Goal: Transaction & Acquisition: Obtain resource

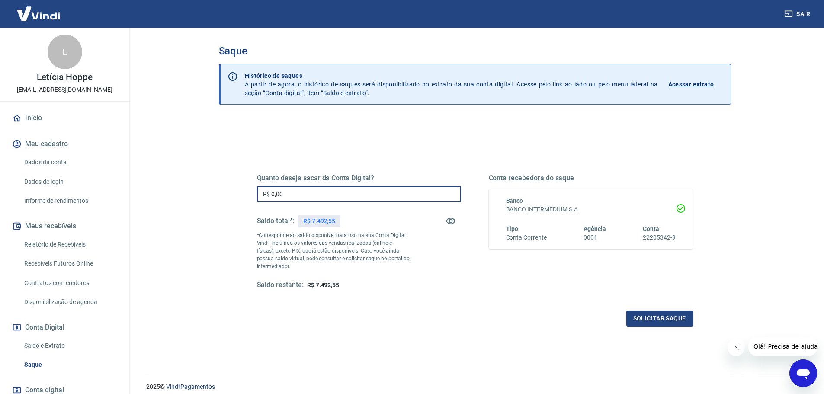
drag, startPoint x: 296, startPoint y: 193, endPoint x: 133, endPoint y: 188, distance: 163.1
click at [133, 190] on main "Saque Histórico de saques A partir de agora, o histórico de saques será disponi…" at bounding box center [474, 211] width 698 height 366
type input "R$ 7.492,55"
click at [652, 316] on button "Solicitar saque" at bounding box center [659, 318] width 67 height 16
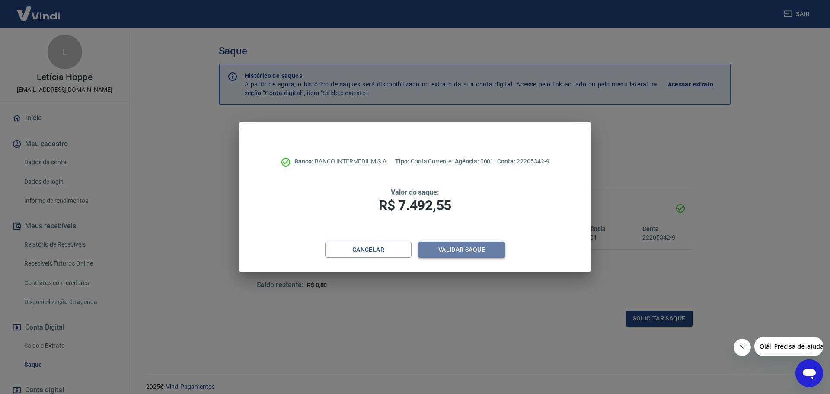
click at [486, 249] on button "Validar saque" at bounding box center [461, 250] width 86 height 16
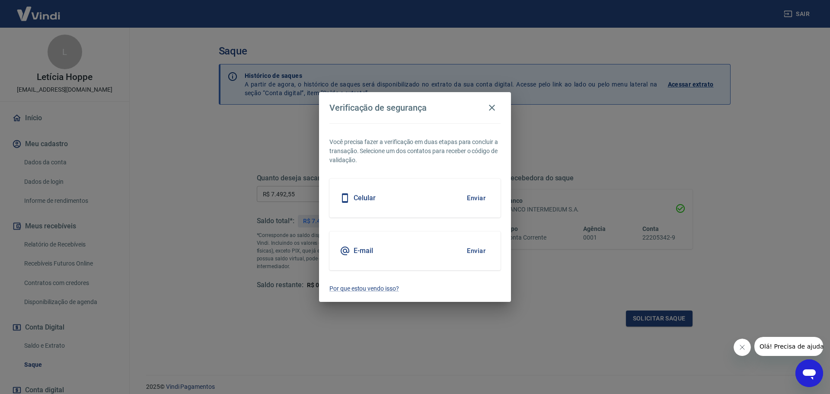
click at [479, 197] on button "Enviar" at bounding box center [476, 198] width 28 height 18
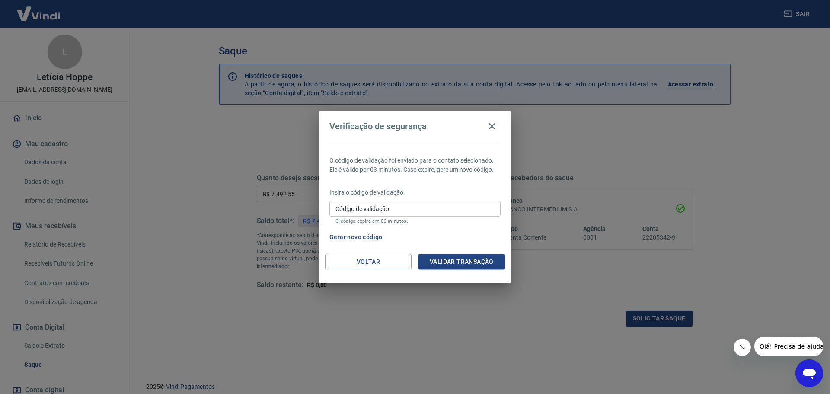
click at [351, 232] on button "Gerar novo código" at bounding box center [356, 237] width 60 height 16
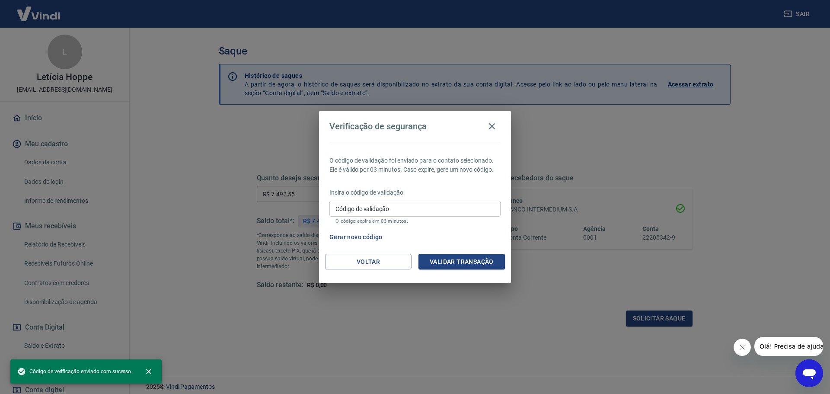
click at [359, 207] on input "Código de validação" at bounding box center [414, 209] width 171 height 16
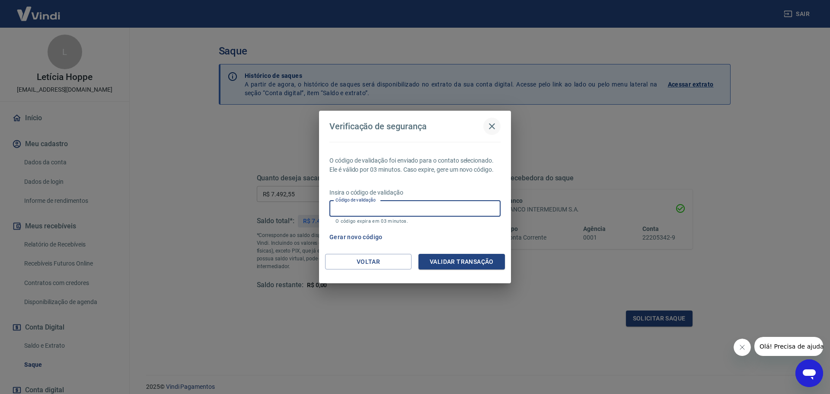
click at [493, 125] on icon "button" at bounding box center [492, 126] width 6 height 6
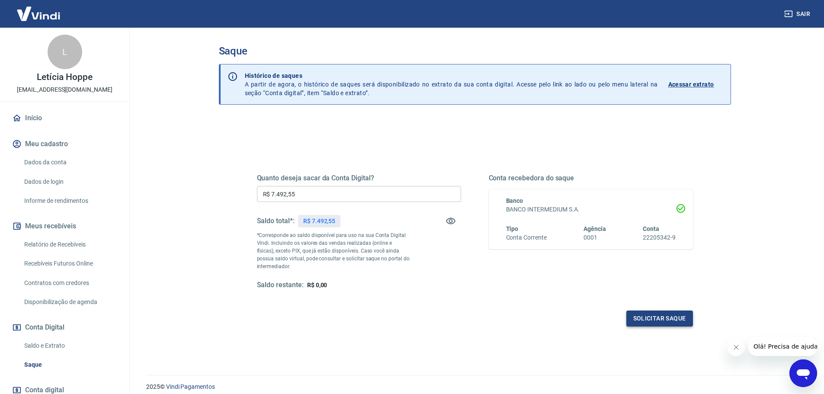
click at [669, 322] on button "Solicitar saque" at bounding box center [659, 318] width 67 height 16
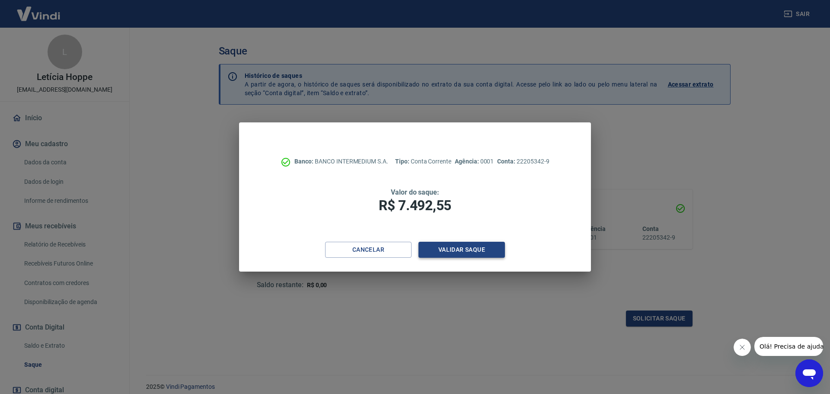
click at [450, 243] on button "Validar saque" at bounding box center [461, 250] width 86 height 16
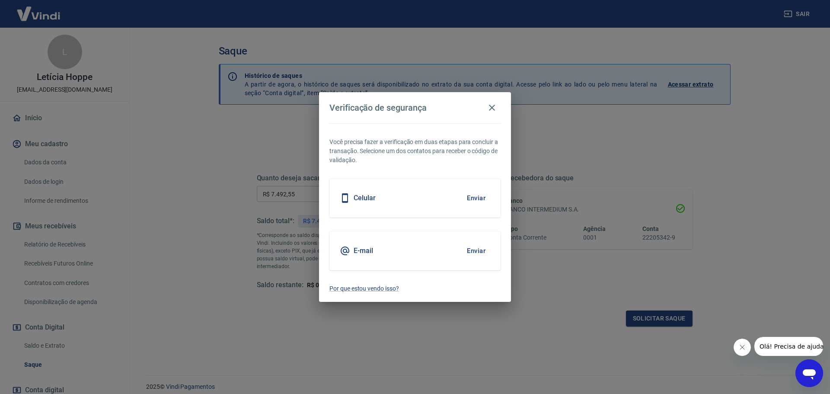
click at [477, 249] on button "Enviar" at bounding box center [476, 251] width 28 height 18
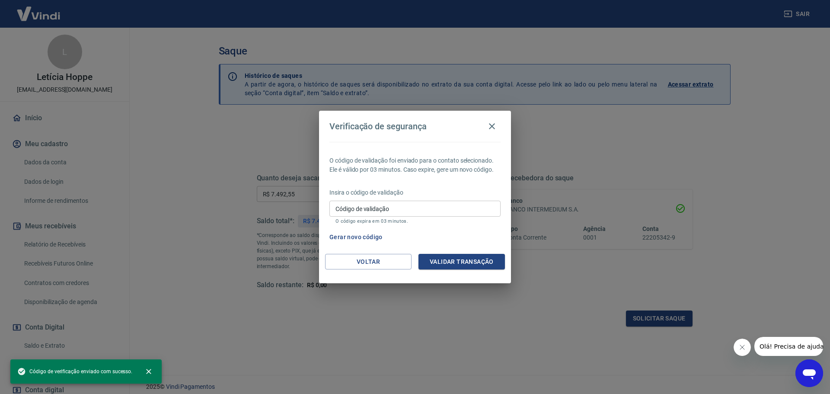
click at [378, 212] on input "Código de validação" at bounding box center [414, 209] width 171 height 16
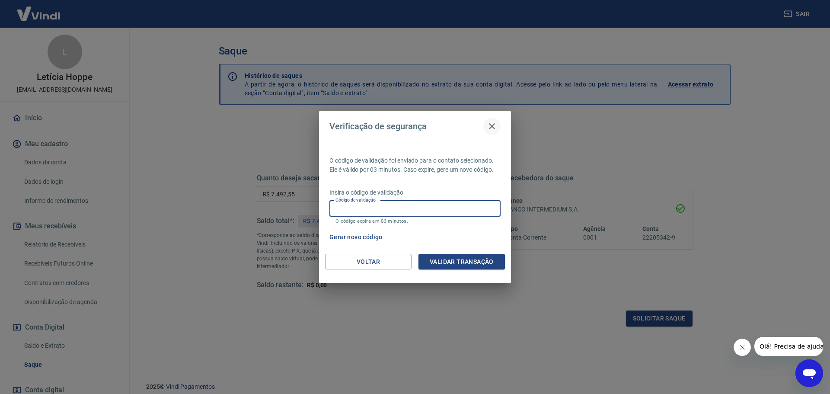
click at [494, 125] on icon "button" at bounding box center [492, 126] width 10 height 10
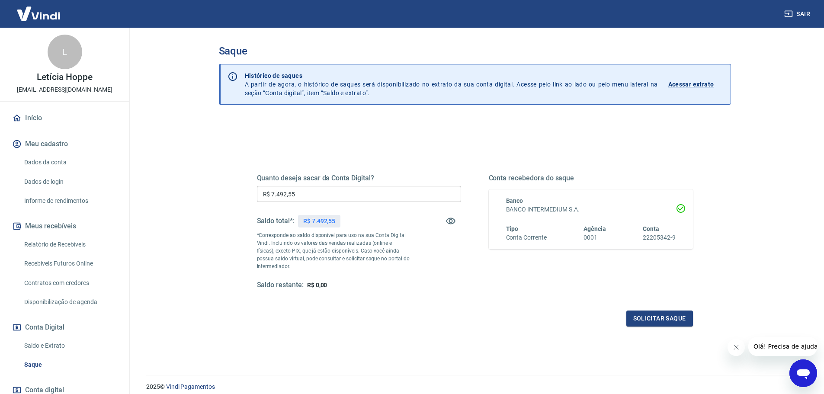
click at [800, 375] on icon "Abrir janela de mensagens" at bounding box center [802, 374] width 13 height 10
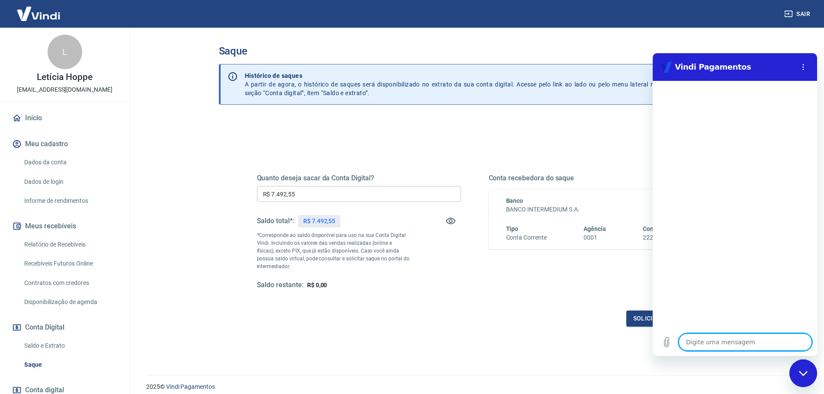
type textarea "O"
type textarea "x"
type textarea "Ol"
type textarea "x"
type textarea "Olá"
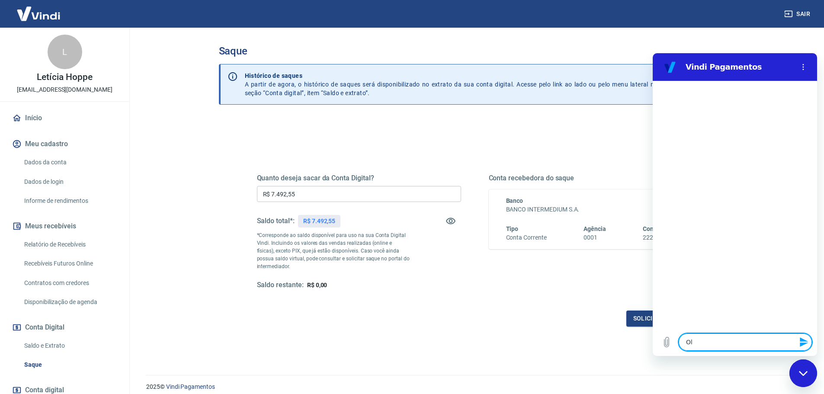
type textarea "x"
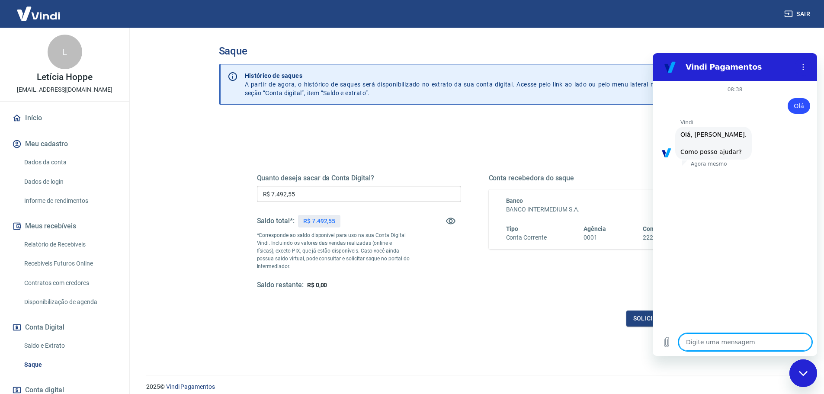
scroll to position [20, 0]
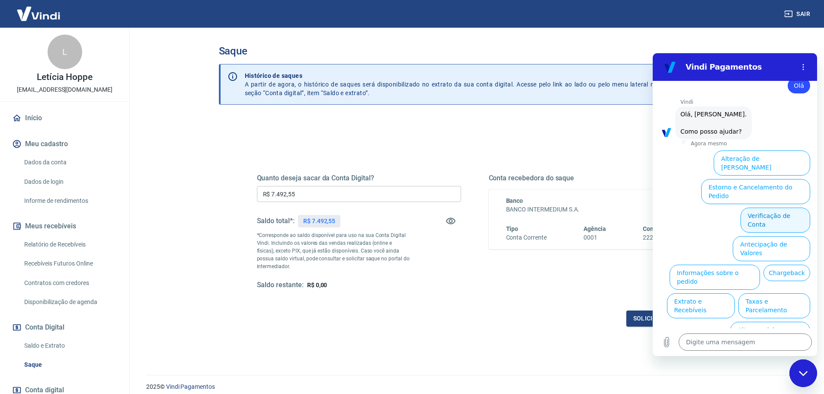
click at [769, 207] on button "Verificação de Conta" at bounding box center [775, 219] width 70 height 25
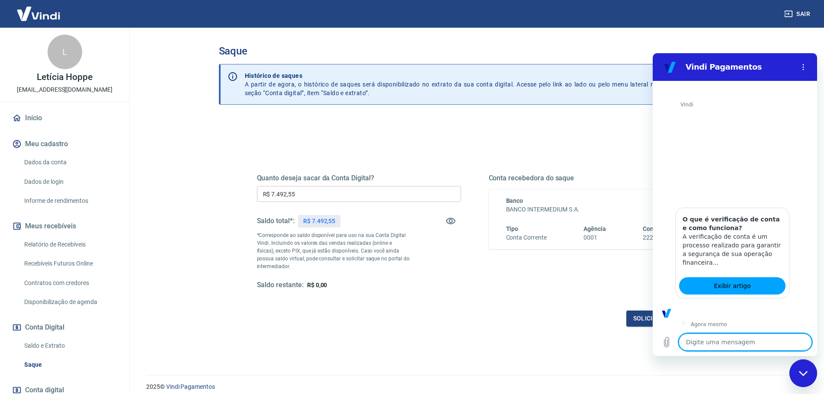
scroll to position [106, 0]
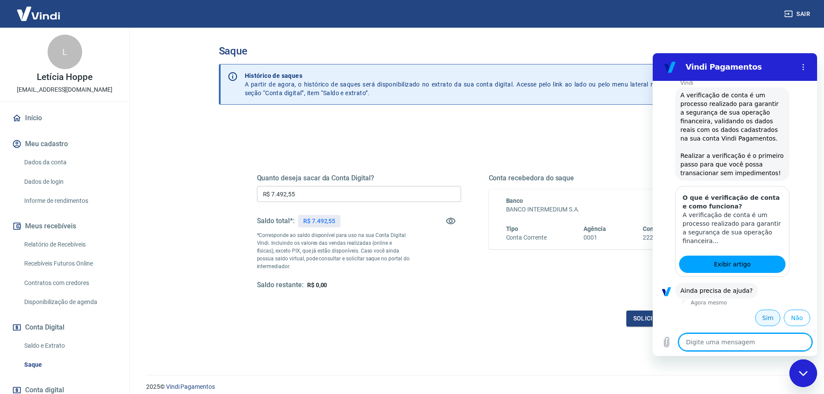
click at [766, 323] on button "Sim" at bounding box center [767, 318] width 25 height 16
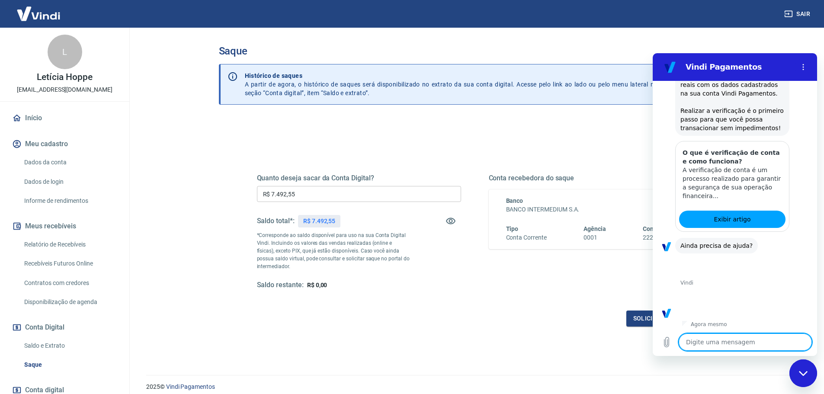
scroll to position [332, 0]
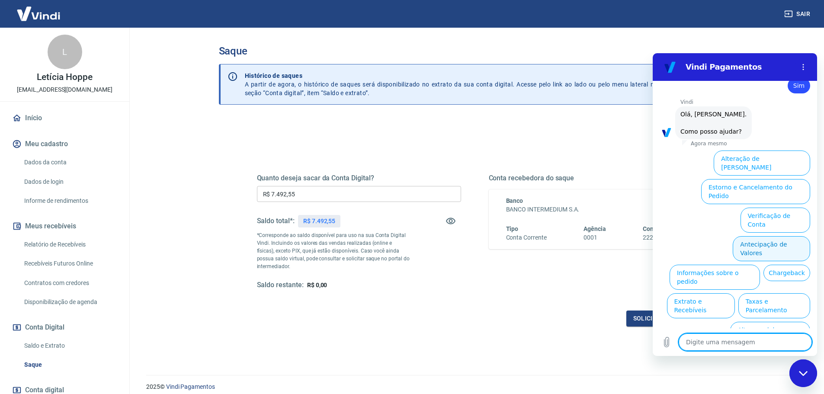
click at [745, 236] on button "Antecipação de Valores" at bounding box center [770, 248] width 77 height 25
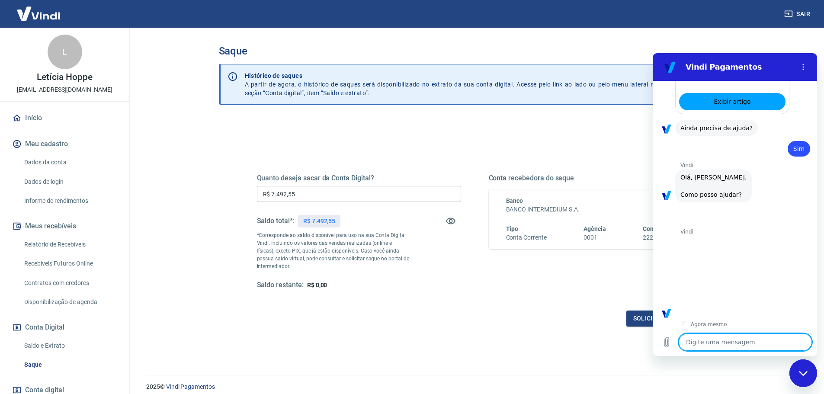
scroll to position [310, 0]
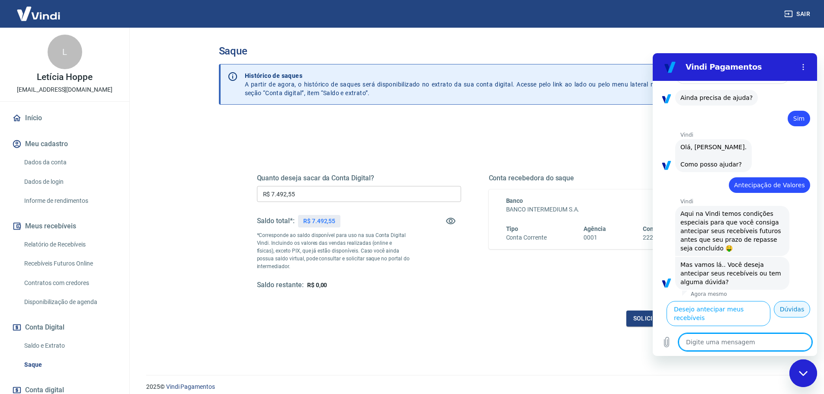
click at [790, 317] on button "Dúvidas" at bounding box center [791, 309] width 36 height 16
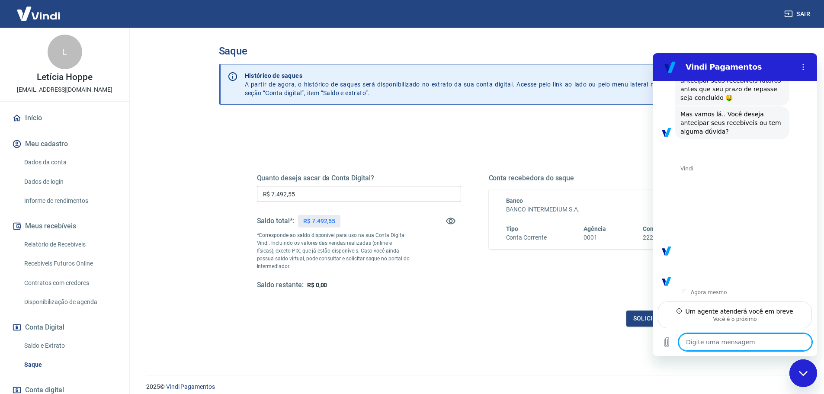
scroll to position [449, 0]
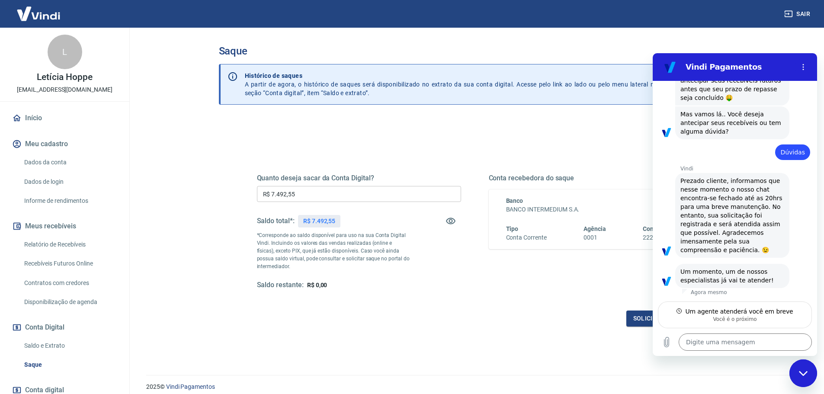
type textarea "x"
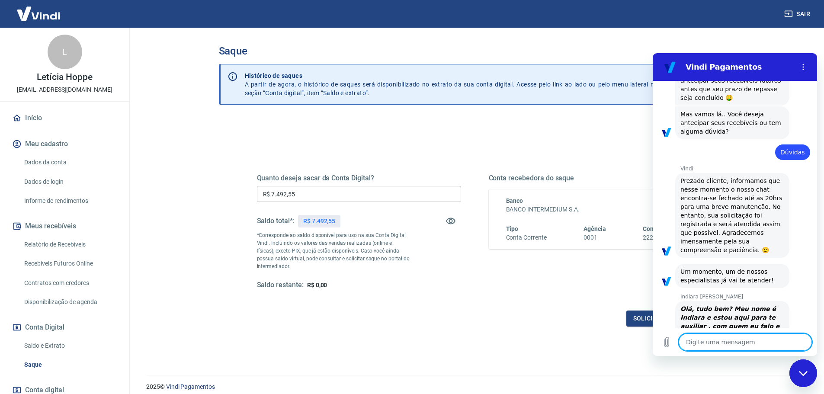
scroll to position [473, 0]
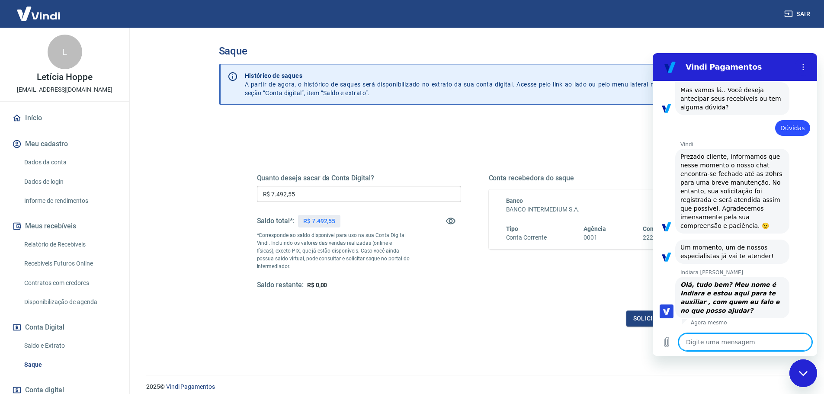
click at [725, 343] on textarea at bounding box center [744, 341] width 133 height 17
type textarea "T"
type textarea "x"
type textarea "Tu"
type textarea "x"
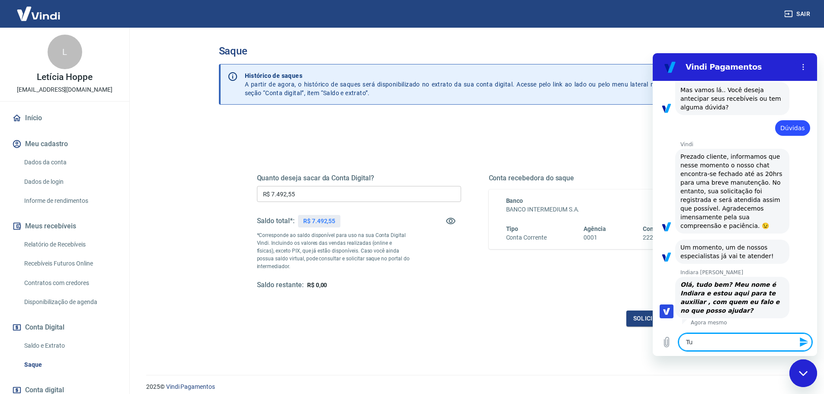
type textarea "Tud"
type textarea "x"
type textarea "Tudo"
type textarea "x"
type textarea "Tudo"
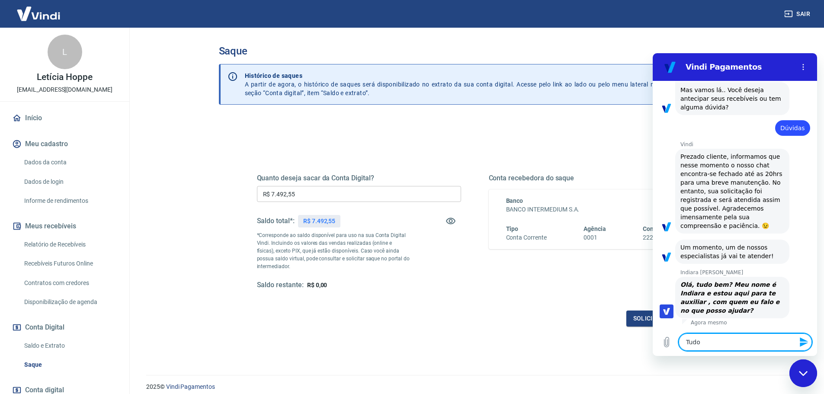
type textarea "x"
type textarea "Tudo b"
type textarea "x"
type textarea "Tudo bm"
type textarea "x"
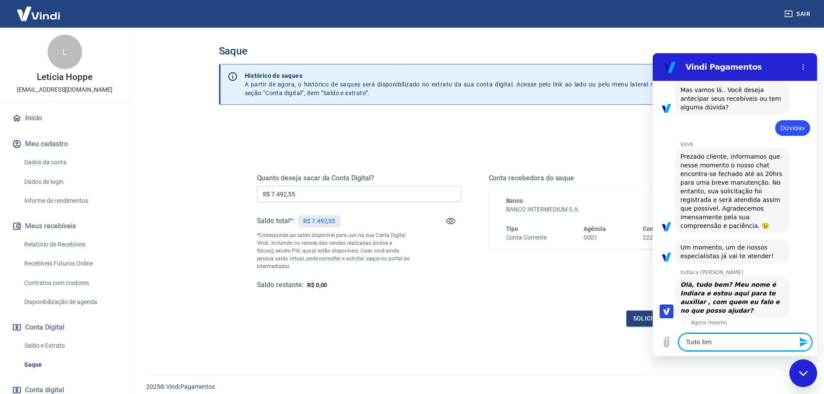
type textarea "Tudo b"
type textarea "x"
type textarea "Tudo be"
type textarea "x"
type textarea "Tudo bem"
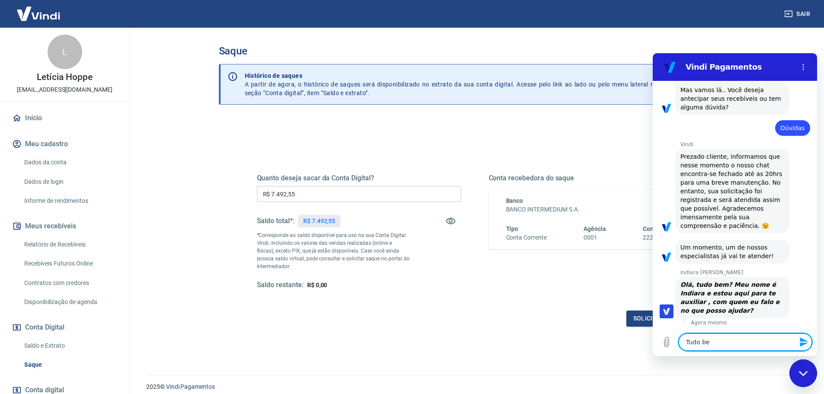
type textarea "x"
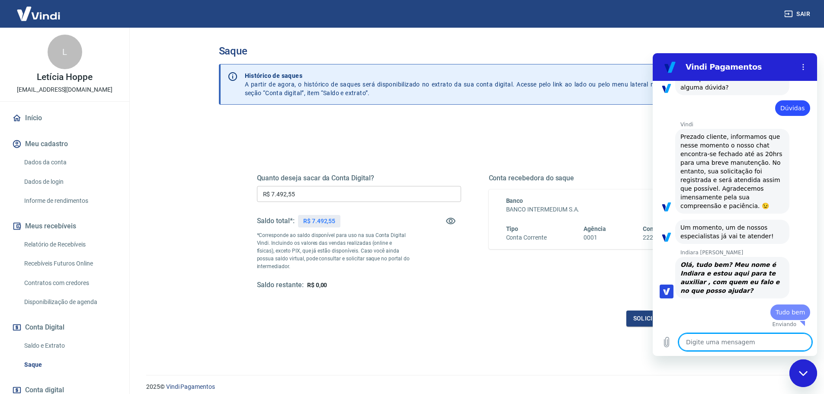
type textarea "x"
type textarea "e"
type textarea "x"
type textarea "es"
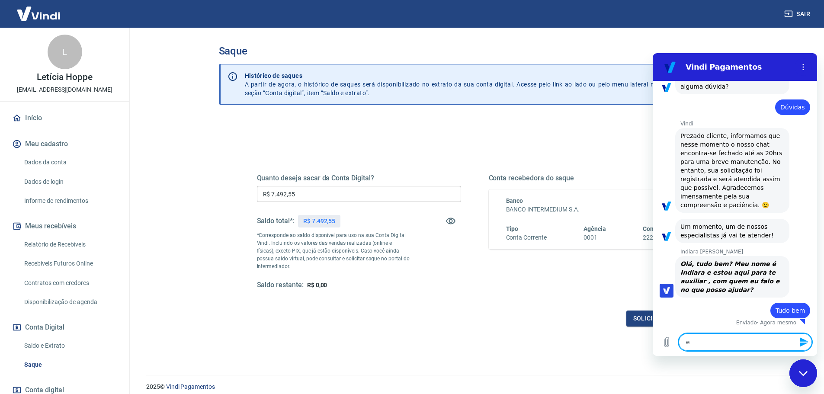
type textarea "x"
type textarea "est"
type textarea "x"
type textarea "esta"
type textarea "x"
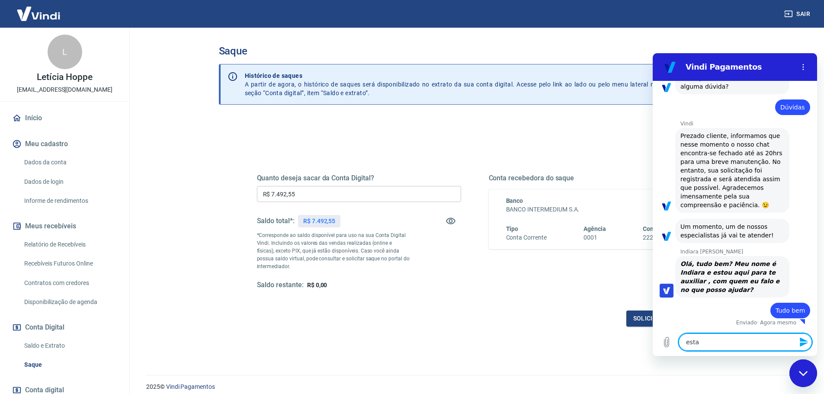
type textarea "estam"
type textarea "x"
type textarea "estamo"
type textarea "x"
type textarea "estamos"
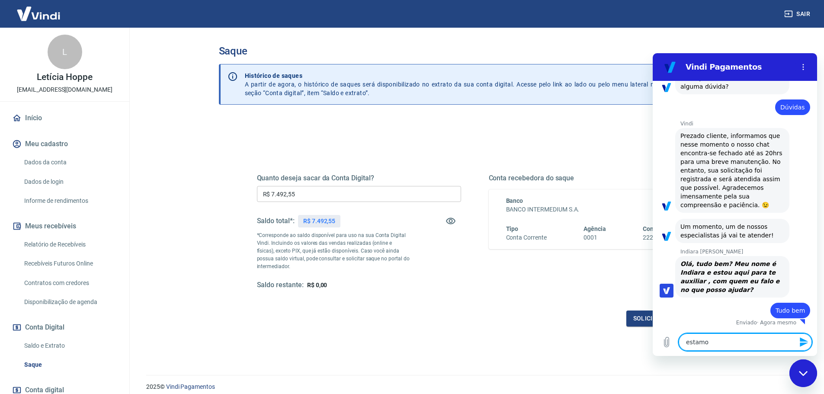
type textarea "x"
type textarea "estamos"
type textarea "x"
type textarea "estamos"
type textarea "x"
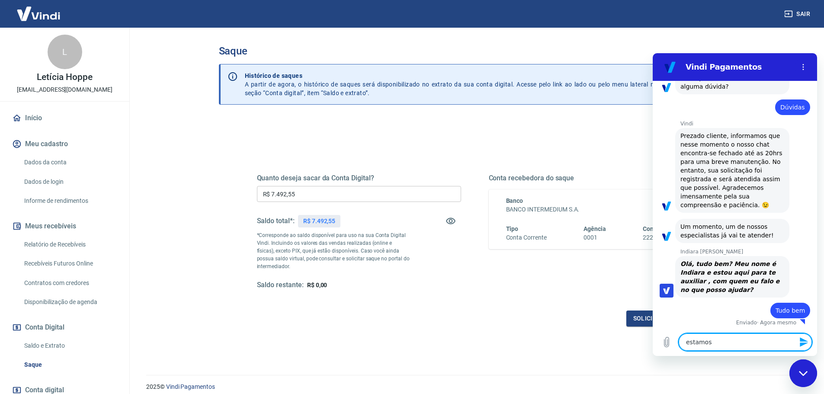
type textarea "estamo"
type textarea "x"
type textarea "estam"
type textarea "x"
type textarea "esta"
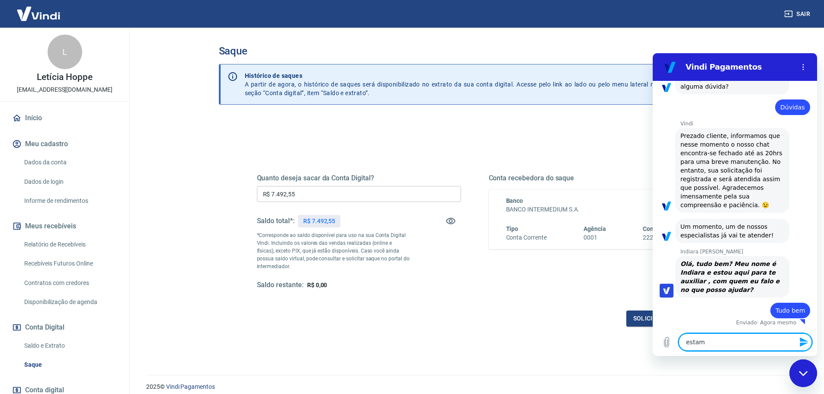
type textarea "x"
type textarea "est"
type textarea "x"
type textarea "es"
type textarea "x"
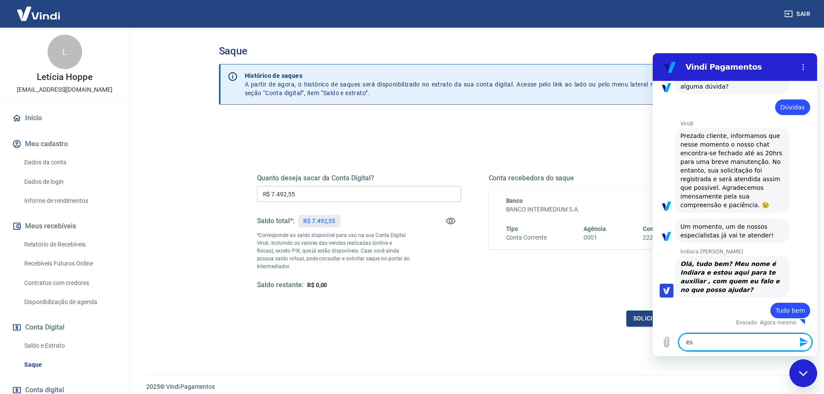
type textarea "e"
type textarea "x"
type textarea "M"
type textarea "x"
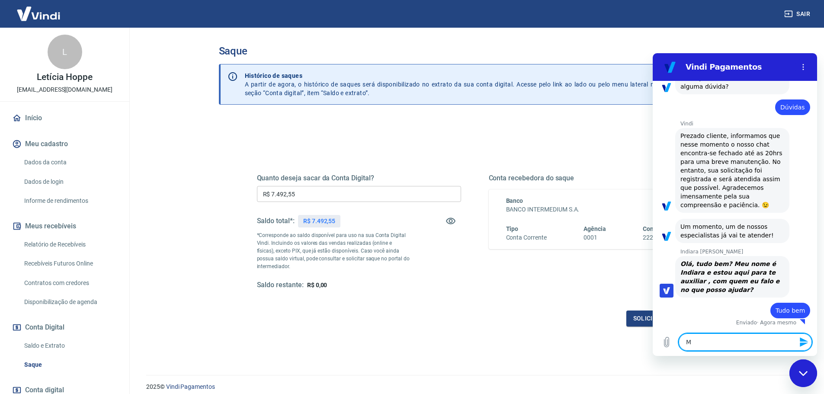
type textarea "Me"
type textarea "x"
type textarea "Me"
type textarea "x"
type textarea "Me c"
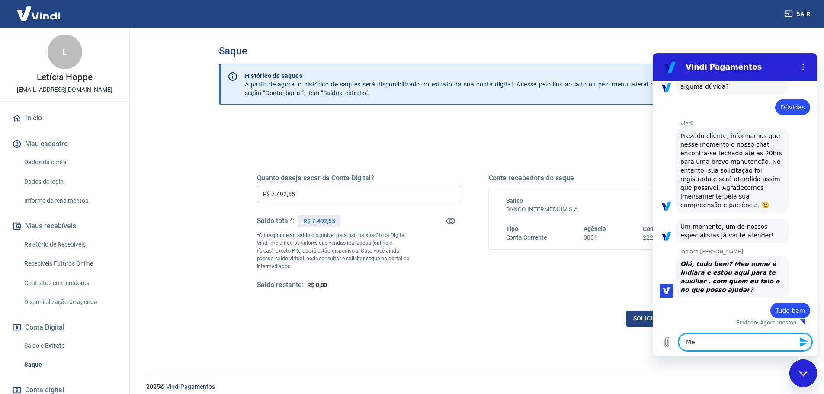
type textarea "x"
type textarea "Me ch"
type textarea "x"
type textarea "Me cha"
type textarea "x"
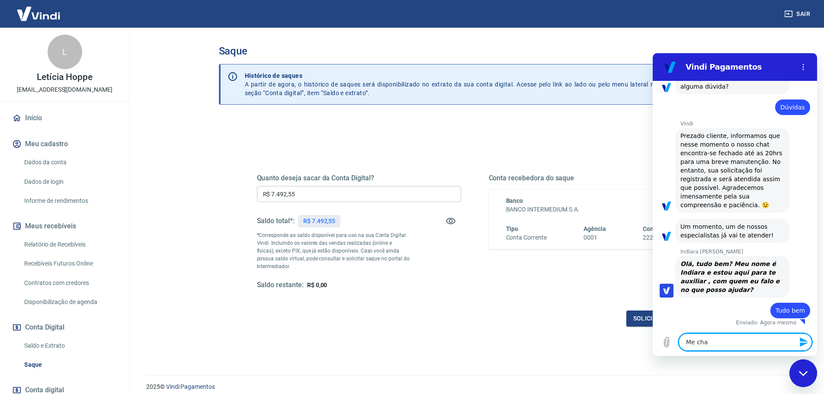
type textarea "Me cham"
type textarea "x"
type textarea "Me chamo"
type textarea "x"
type textarea "Me chamo"
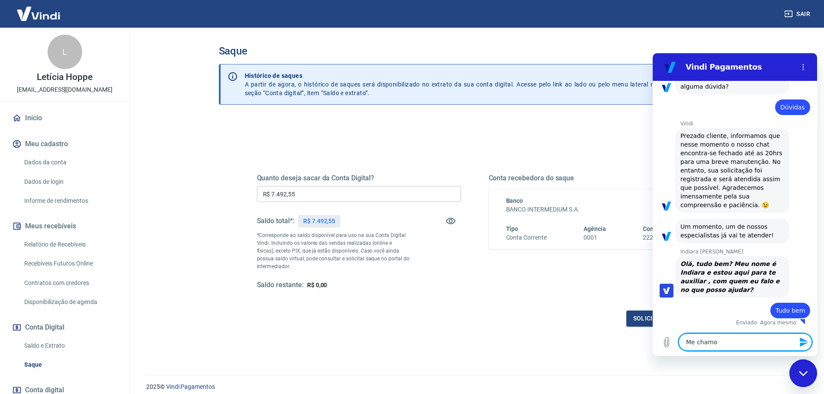
type textarea "x"
type textarea "Me chamo A"
type textarea "x"
type textarea "Me chamo Al"
type textarea "x"
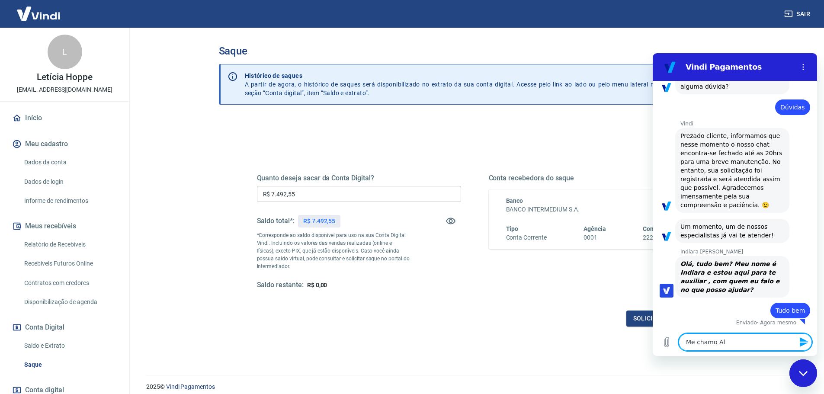
type textarea "Me chamo Ale"
type textarea "x"
type textarea "Me chamo Ales"
type textarea "x"
type textarea "Me chamo Aless"
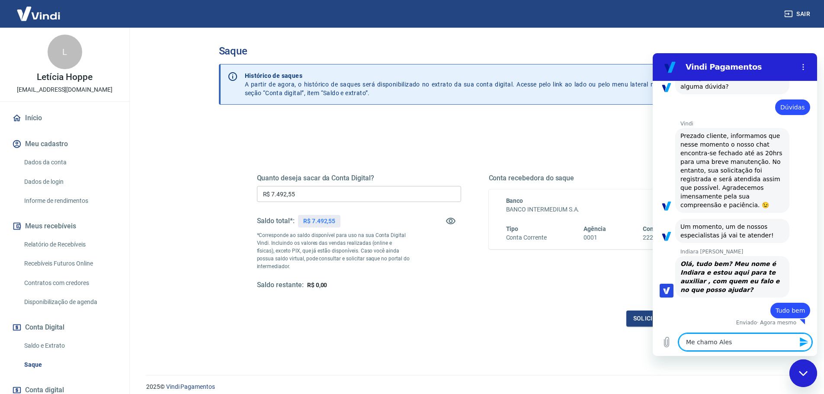
type textarea "x"
type textarea "Me chamo Alessa"
type textarea "x"
type textarea "Me chamo Alessan"
type textarea "x"
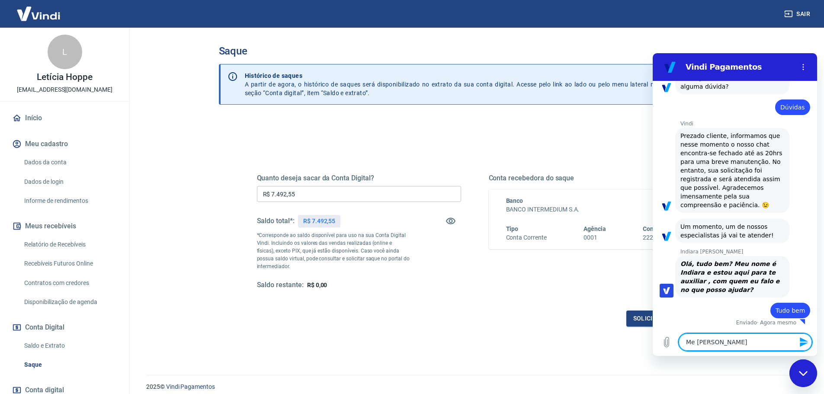
type textarea "Me chamo Alessand"
type textarea "x"
type textarea "Me chamo Alessandr"
type textarea "x"
type textarea "Me chamo Alessandra"
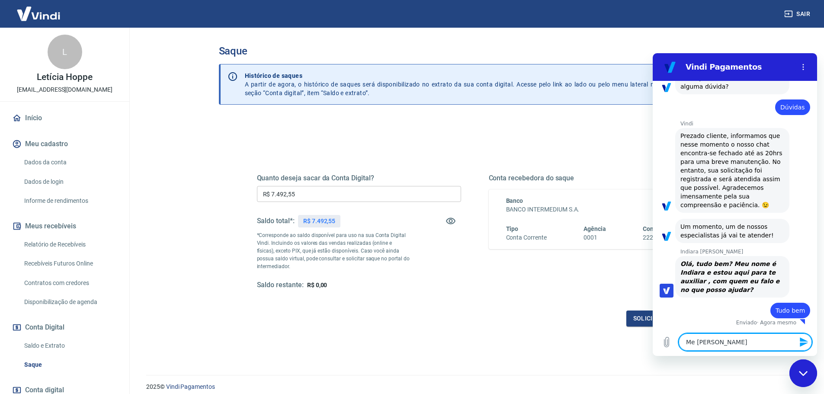
type textarea "x"
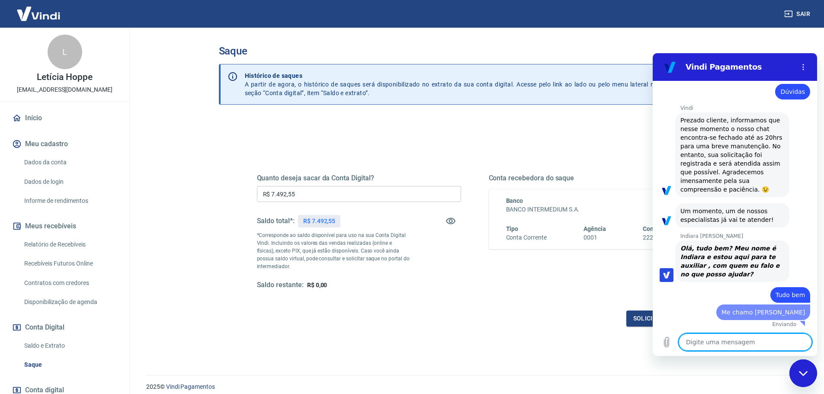
type textarea "x"
type textarea "e"
type textarea "x"
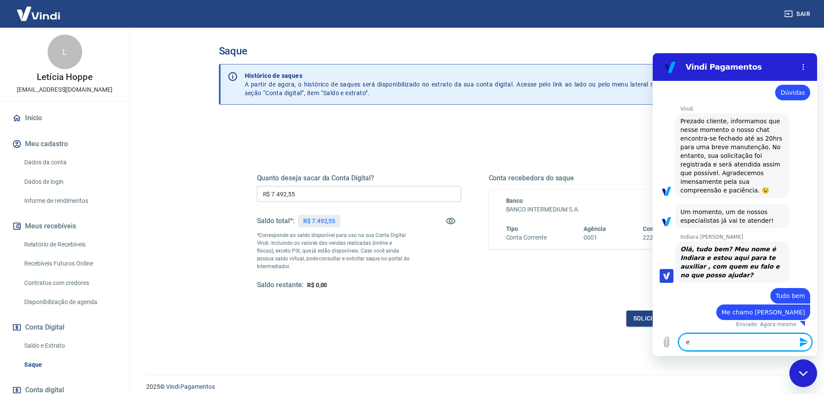
type textarea "es"
type textarea "x"
type textarea "est"
type textarea "x"
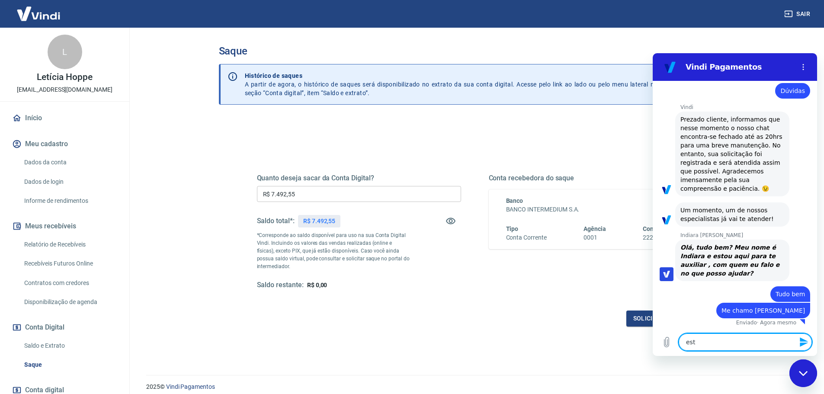
type textarea "esta"
type textarea "x"
type textarea "estam"
type textarea "x"
type textarea "estamo"
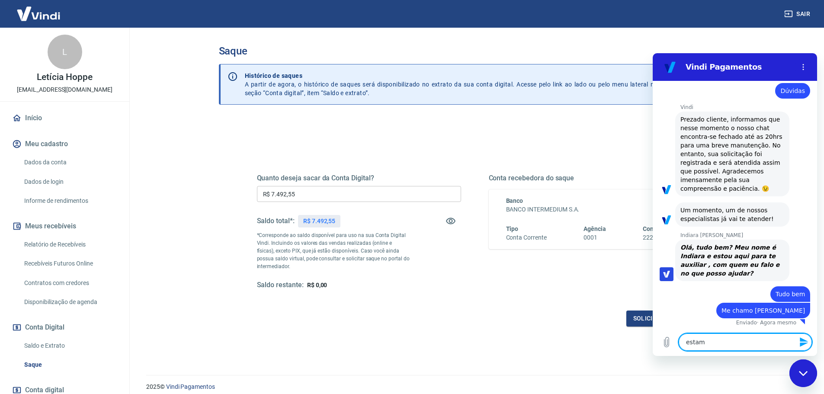
type textarea "x"
type textarea "estamos"
type textarea "x"
type textarea "estamos"
type textarea "x"
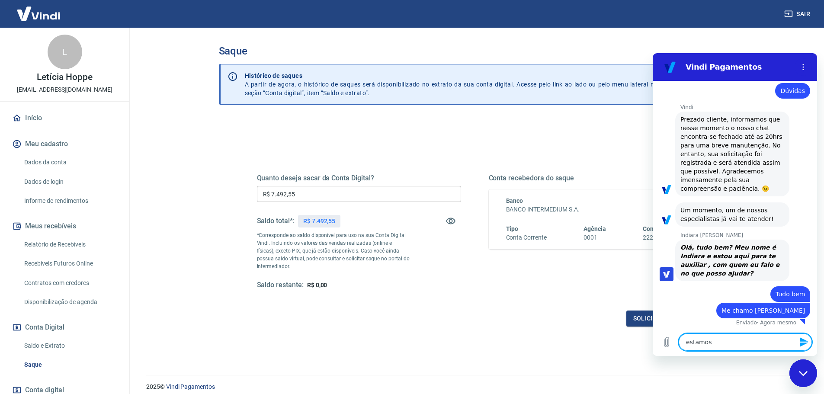
type textarea "estamos t"
type textarea "x"
type textarea "estamos te"
type textarea "x"
type textarea "estamos ten"
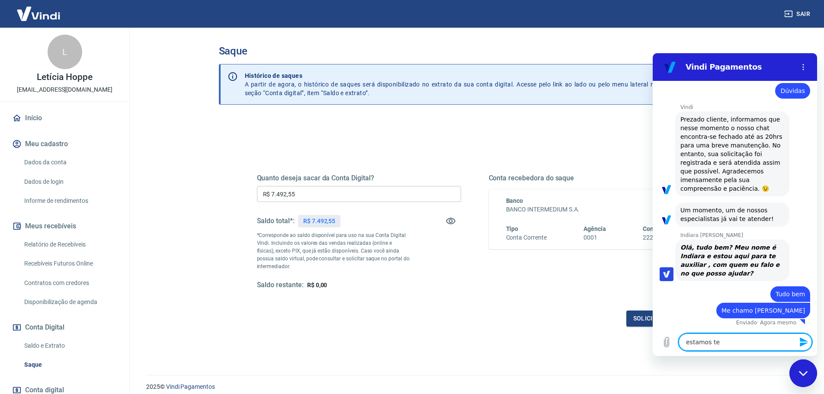
type textarea "x"
type textarea "estamos tent"
type textarea "x"
type textarea "estamos tenta"
type textarea "x"
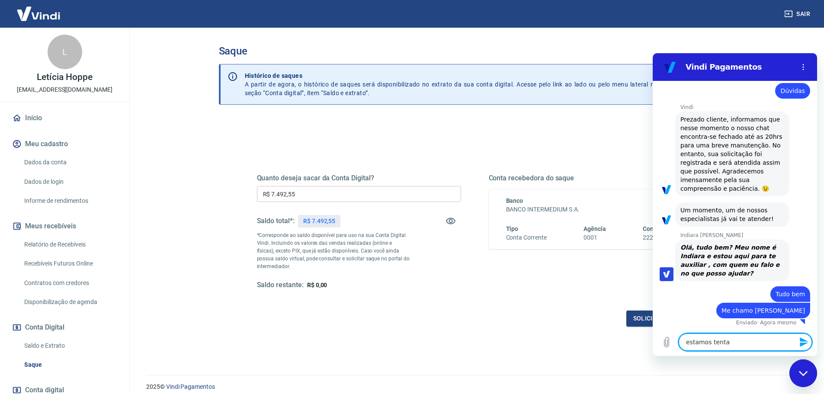
type textarea "estamos tentan"
type textarea "x"
type textarea "estamos tentand"
type textarea "x"
type textarea "estamos tentando"
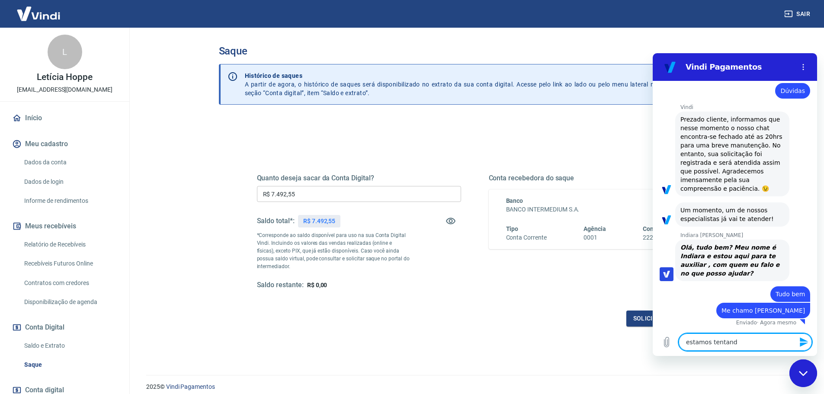
type textarea "x"
type textarea "estamos tentando"
type textarea "x"
type textarea "estamos tentando d"
type textarea "x"
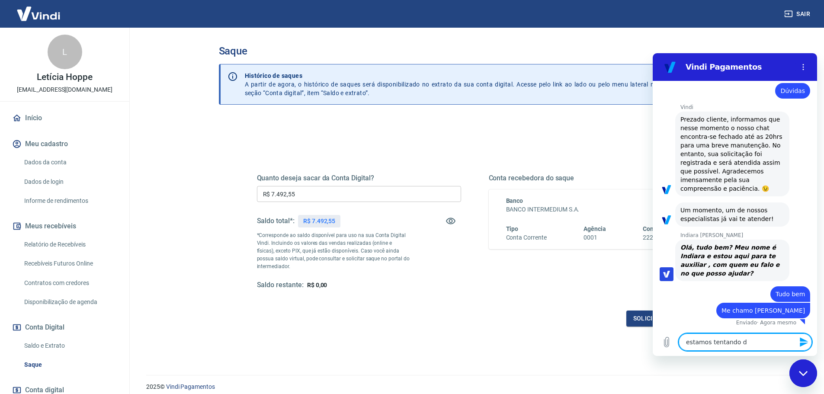
type textarea "estamos tentando de"
type textarea "x"
type textarea "estamos tentando des"
type textarea "x"
type textarea "estamos tentando desd"
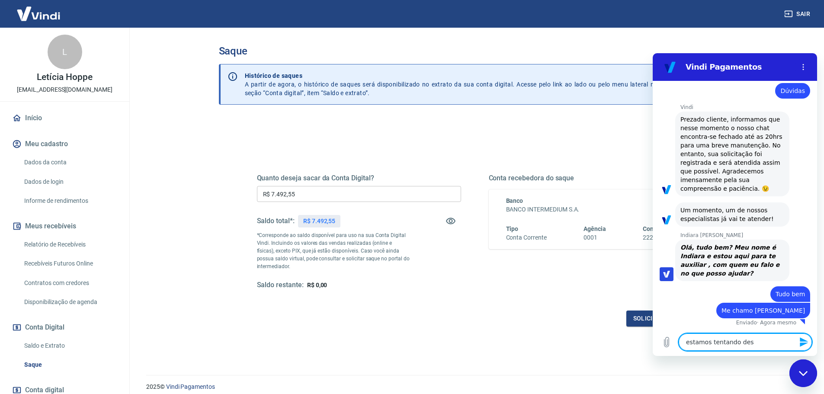
type textarea "x"
type textarea "estamos tentando desde"
type textarea "x"
type textarea "estamos tentando desde"
type textarea "x"
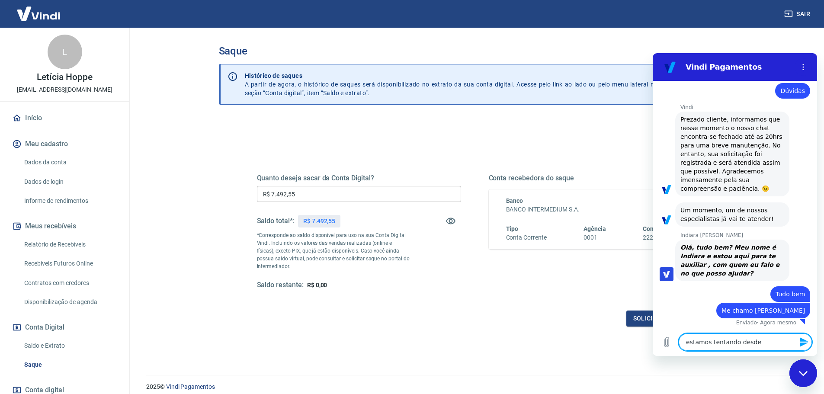
type textarea "estamos tentando desde s"
type textarea "x"
type textarea "estamos tentando desde se"
type textarea "x"
type textarea "estamos tentando desde seg"
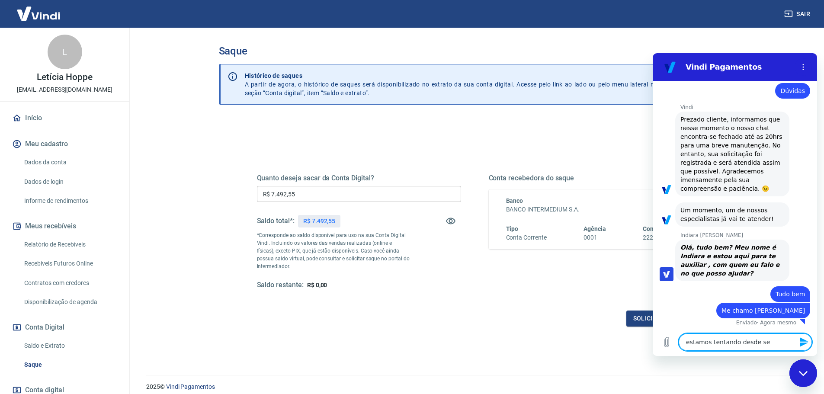
type textarea "x"
type textarea "estamos tentando desde segu"
type textarea "x"
type textarea "estamos tentando desde segun"
type textarea "x"
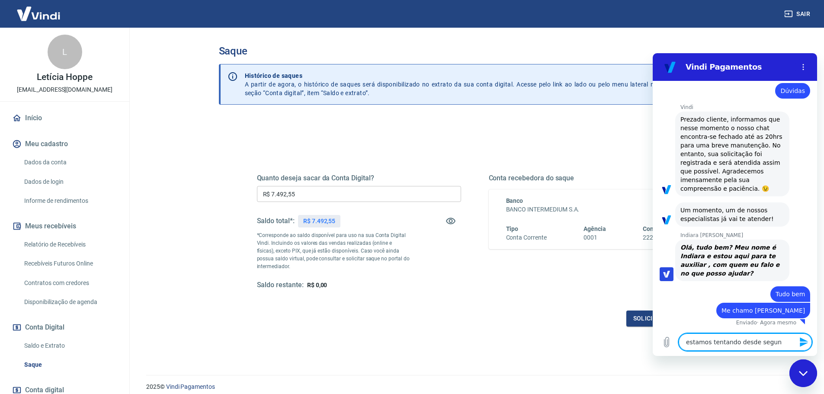
type textarea "estamos tentando desde segund"
type textarea "x"
type textarea "estamos tentando desde segunda"
type textarea "x"
type textarea "estamos tentando desde segunda-"
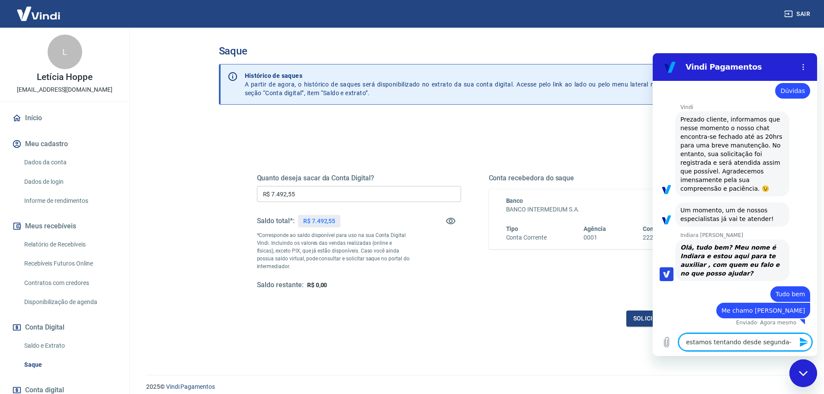
type textarea "x"
type textarea "estamos tentando desde segunda-f"
type textarea "x"
type textarea "estamos tentando desde segunda-fe"
type textarea "x"
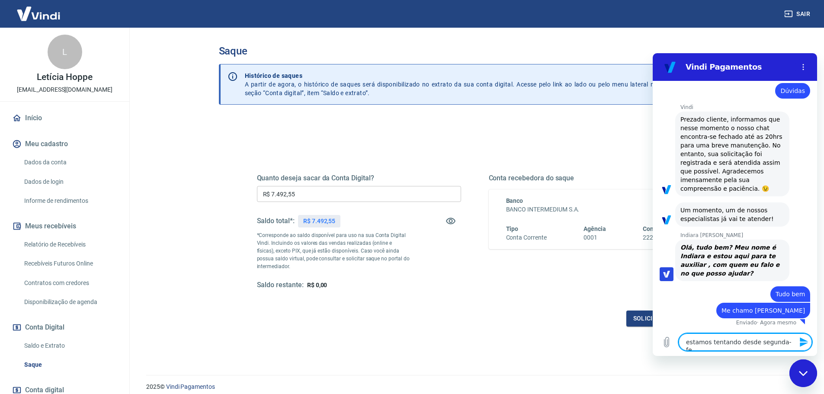
type textarea "estamos tentando desde segunda-fei"
type textarea "x"
type textarea "estamos tentando desde segunda-feir"
type textarea "x"
type textarea "estamos tentando desde segunda-feira"
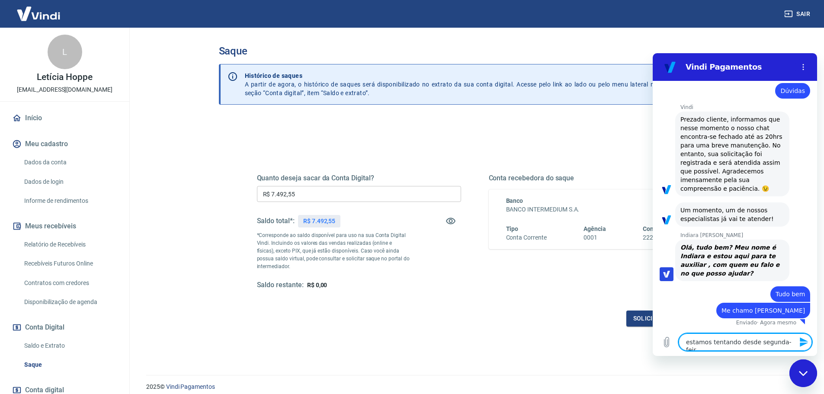
type textarea "x"
type textarea "estamos tentando desde segunda-feira"
type textarea "x"
type textarea "estamos tentando desde segunda-feira t"
type textarea "x"
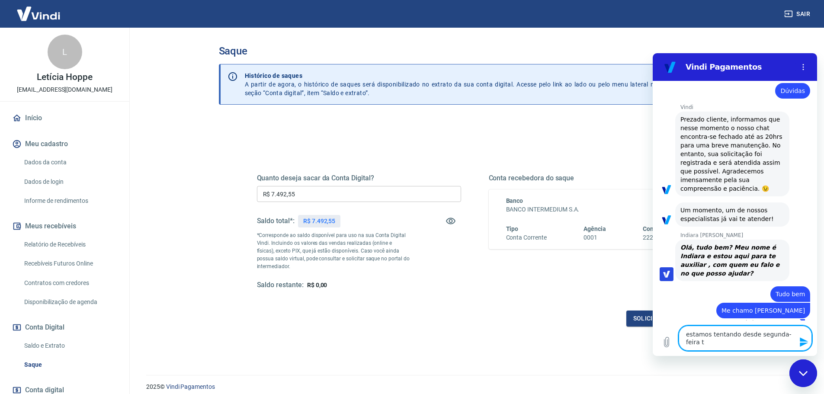
type textarea "estamos tentando desde segunda-feira tr"
type textarea "x"
type textarea "estamos tentando desde segunda-feira tra"
type textarea "x"
type textarea "estamos tentando desde segunda-feira tran"
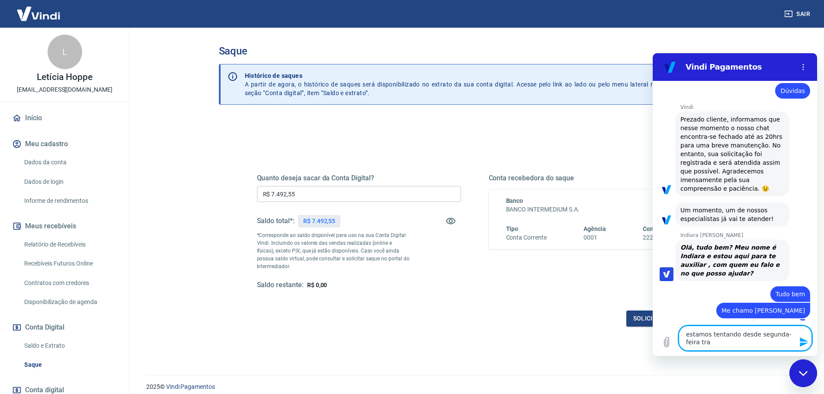
type textarea "x"
type textarea "estamos tentando desde segunda-feira tranf"
type textarea "x"
type textarea "estamos tentando desde segunda-feira tranfe"
type textarea "x"
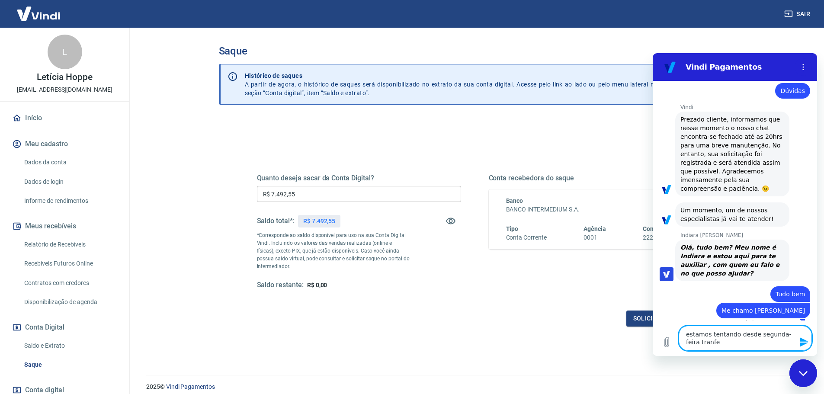
type textarea "estamos tentando desde segunda-feira tranfer"
type textarea "x"
type textarea "estamos tentando desde segunda-feira tranferi"
type textarea "x"
type textarea "estamos tentando desde segunda-feira tranferir"
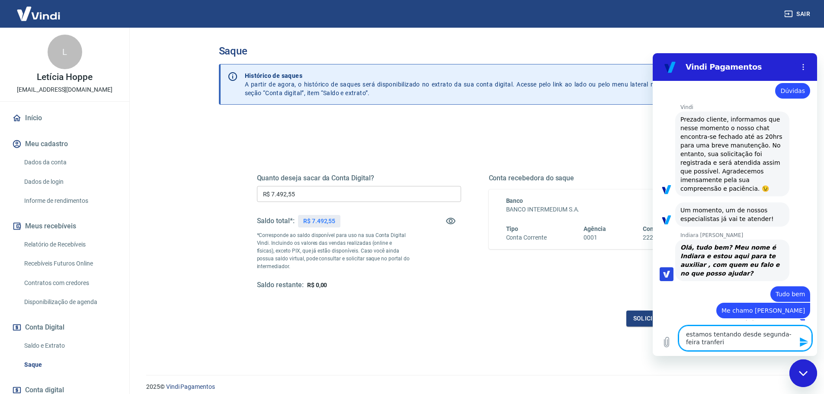
type textarea "x"
type textarea "estamos tentando desde segunda-feira tranferir"
type textarea "x"
type textarea "estamos tentando desde segunda-feira tranferir o"
type textarea "x"
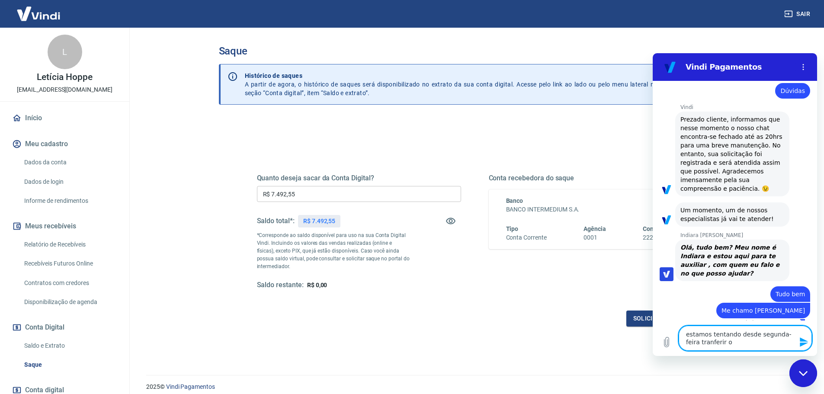
type textarea "estamos tentando desde segunda-feira tranferir os"
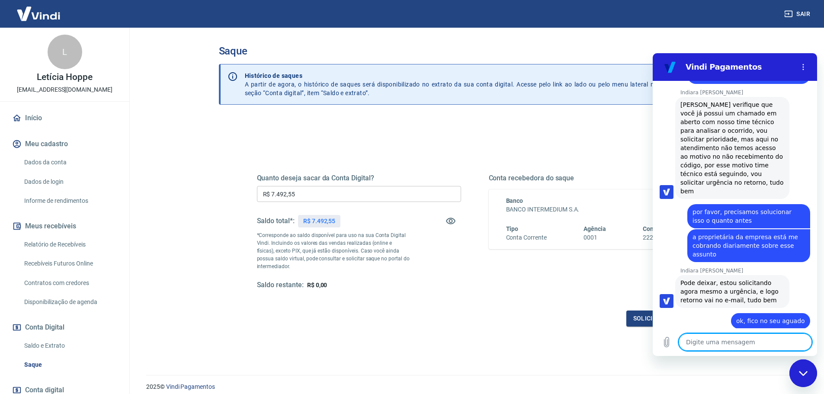
scroll to position [873, 0]
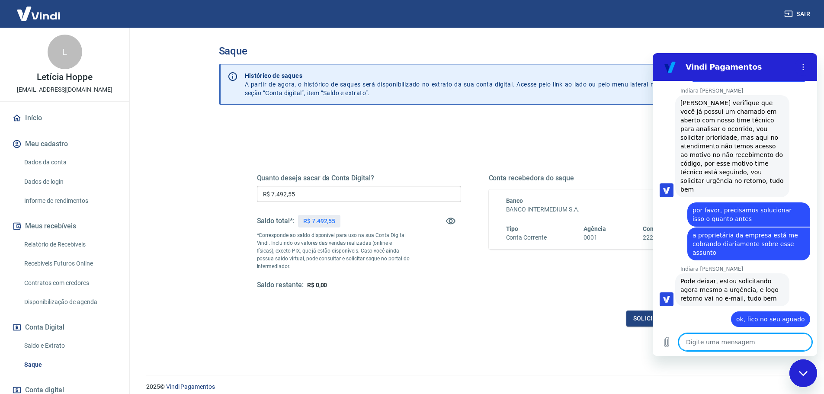
click at [274, 142] on div "Quanto deseja sacar da Conta Digital? R$ 7.492,55 ​ Saldo total*: R$ 7.492,55 *…" at bounding box center [474, 236] width 456 height 201
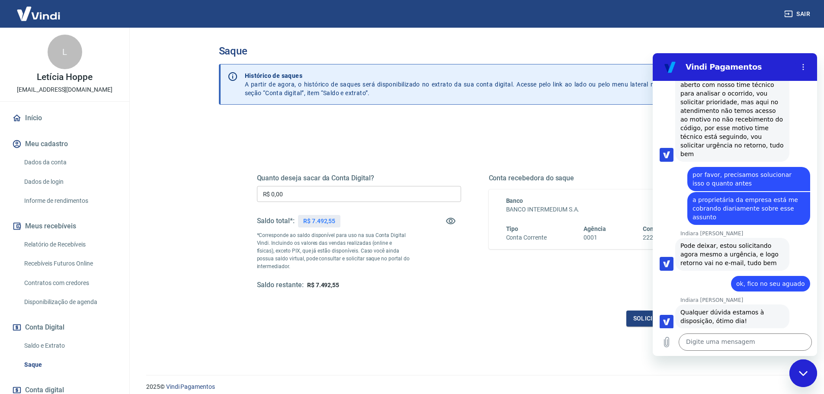
scroll to position [910, 0]
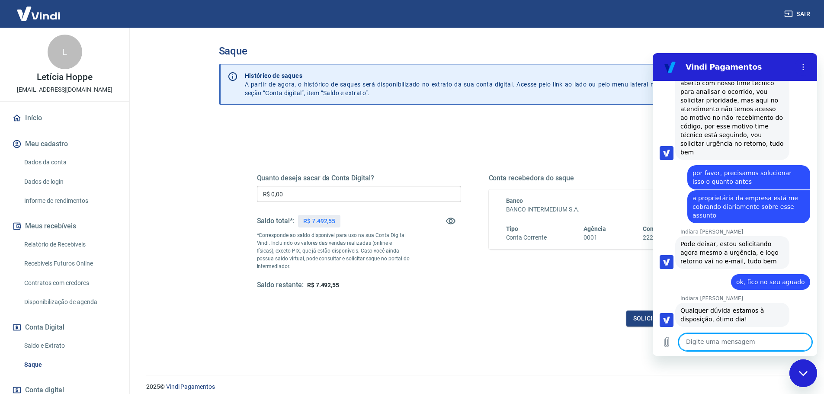
click at [710, 343] on textarea at bounding box center [744, 341] width 133 height 17
type textarea "Obrigada"
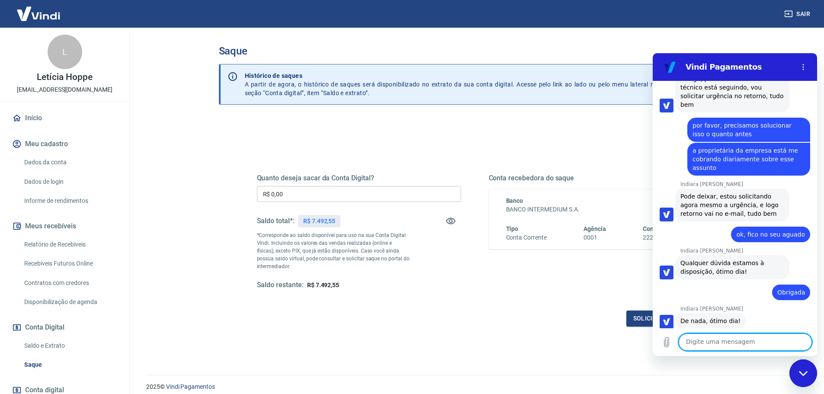
scroll to position [959, 0]
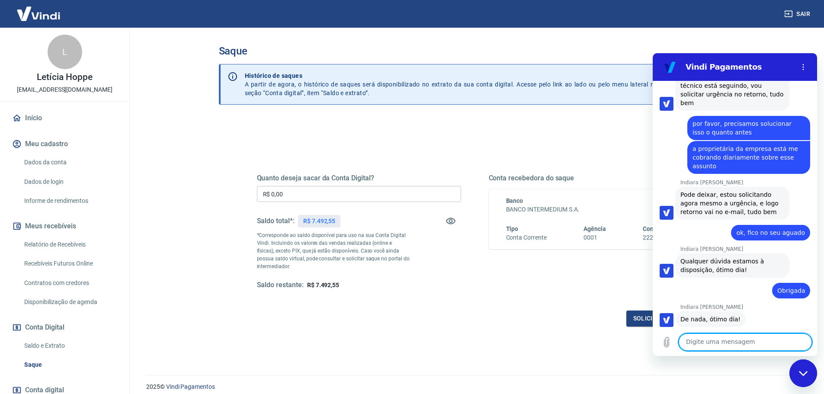
click at [758, 64] on h2 "Vindi Pagamentos" at bounding box center [737, 67] width 105 height 10
click at [805, 372] on icon "Fechar janela de mensagens" at bounding box center [802, 372] width 9 height 5
